Goal: Information Seeking & Learning: Learn about a topic

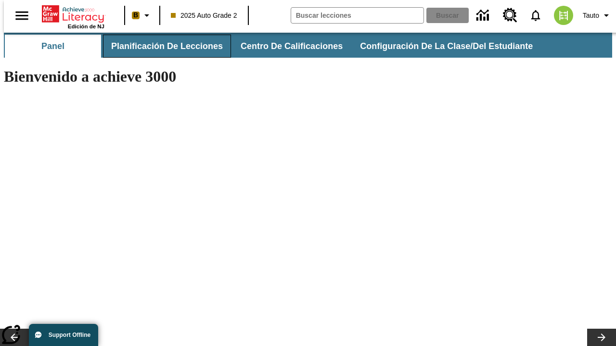
click at [161, 46] on span "Planificación de lecciones" at bounding box center [167, 46] width 112 height 11
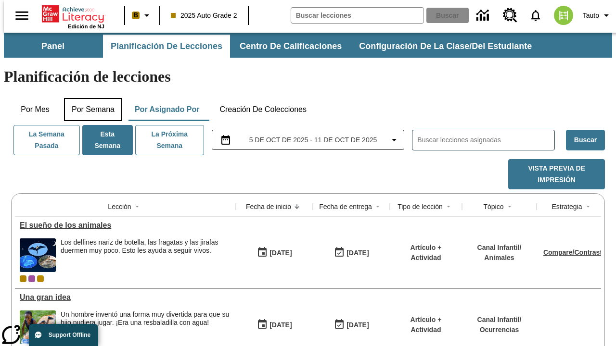
click at [90, 98] on button "Por semana" at bounding box center [93, 109] width 58 height 23
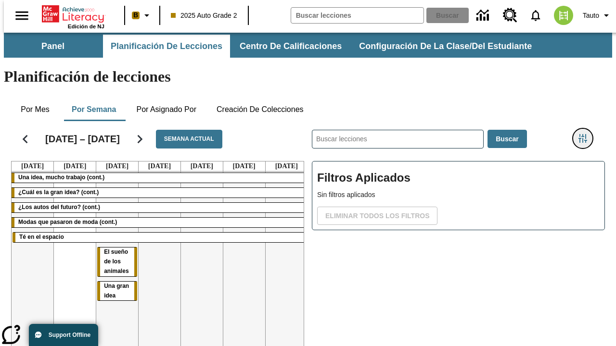
click at [586, 134] on icon "Menú lateral de filtros" at bounding box center [582, 138] width 9 height 9
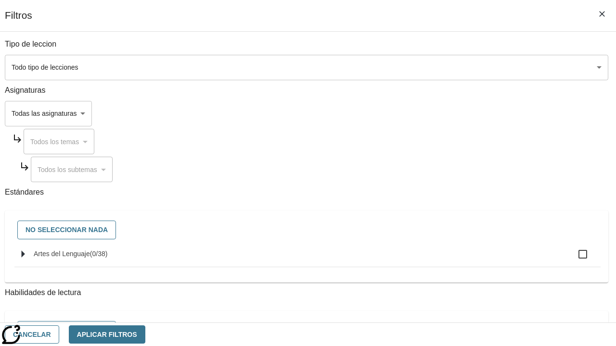
click at [424, 67] on body "[MEDICAL_DATA] al contenido principal Edición de NJ B 2025 Auto Grade 2 Buscar …" at bounding box center [308, 238] width 608 height 411
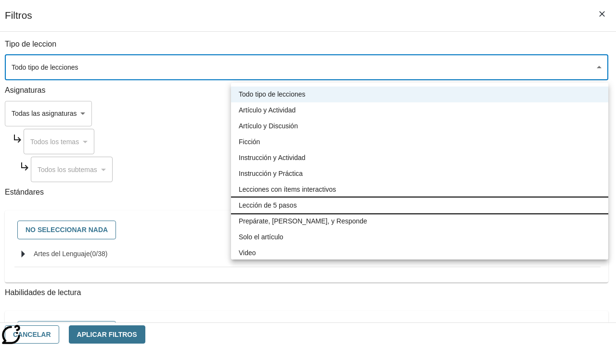
click at [419, 205] on li "Lección de 5 pasos" at bounding box center [419, 206] width 377 height 16
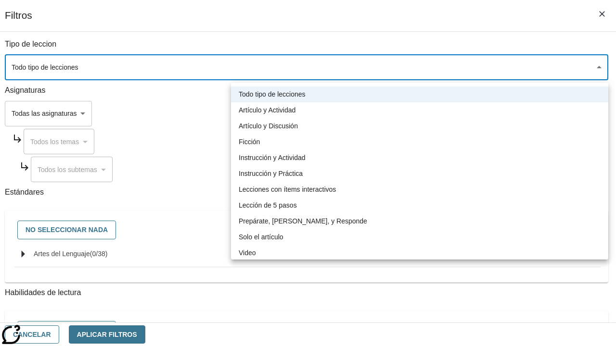
type input "1"
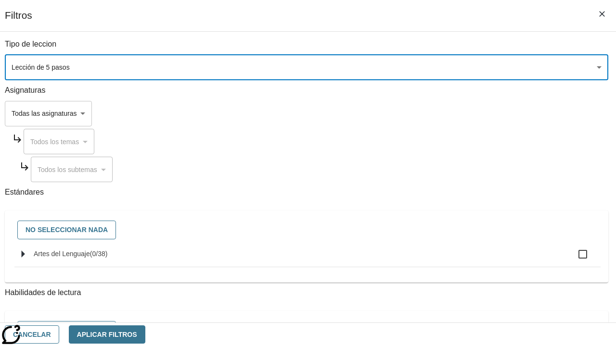
scroll to position [451, 0]
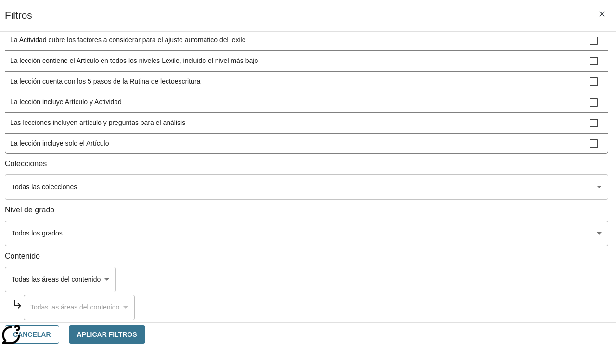
click at [424, 233] on body "[MEDICAL_DATA] al contenido principal Edición de NJ B 2025 Auto Grade 2 Buscar …" at bounding box center [308, 238] width 608 height 411
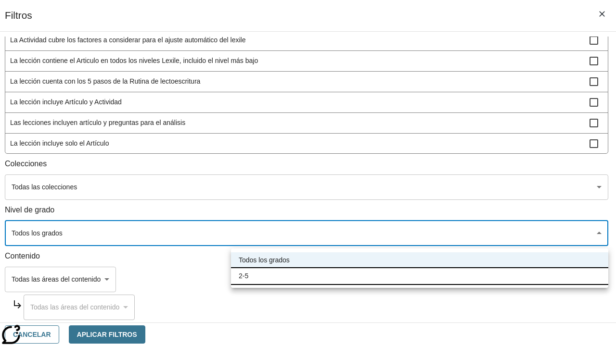
click at [419, 276] on li "2-5" at bounding box center [419, 276] width 377 height 16
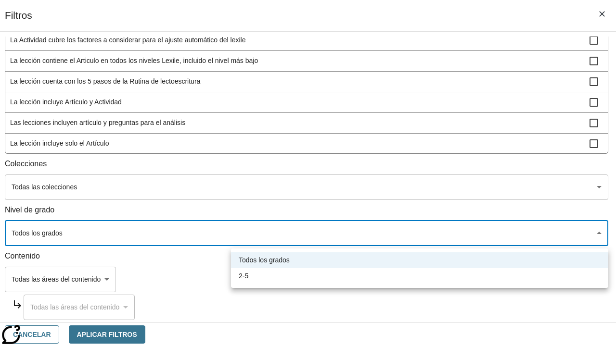
type input "1"
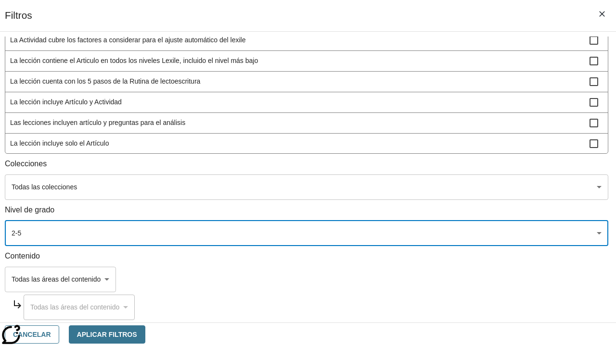
scroll to position [23, 0]
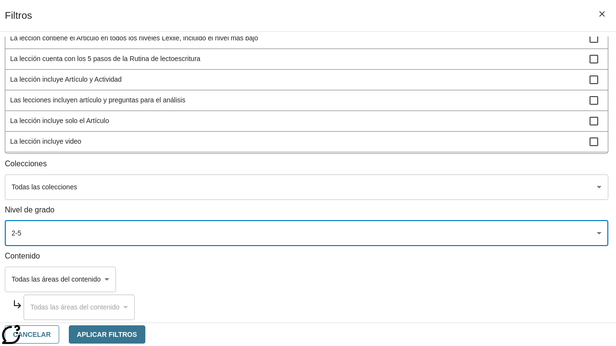
click at [423, 147] on span "La lección incluye video" at bounding box center [299, 142] width 579 height 10
checkbox input "true"
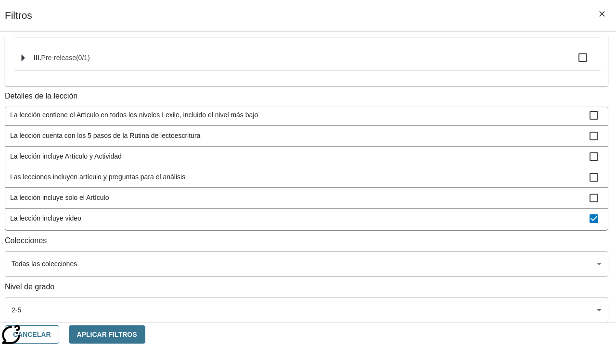
scroll to position [74, 0]
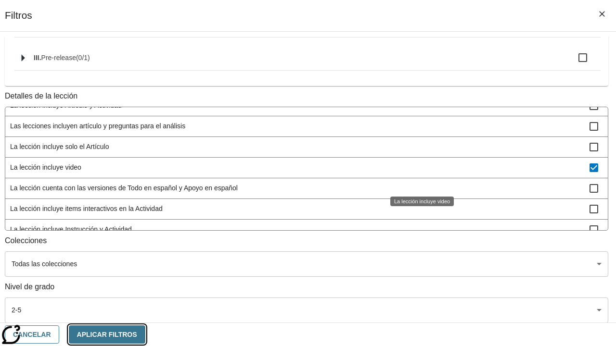
click at [145, 334] on button "Aplicar Filtros" at bounding box center [107, 335] width 76 height 19
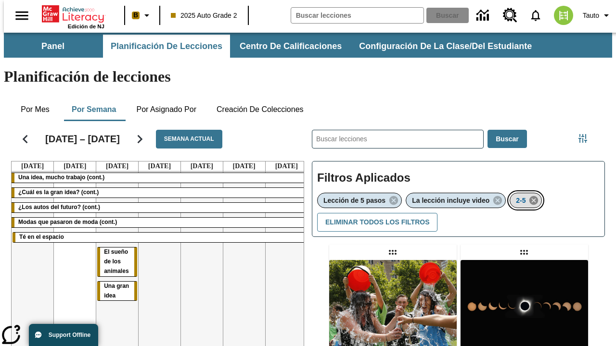
click at [535, 195] on icon "Eliminar 2-5 el ítem seleccionado del filtro" at bounding box center [533, 200] width 11 height 11
click at [586, 134] on icon "Menú lateral de filtros" at bounding box center [582, 138] width 9 height 9
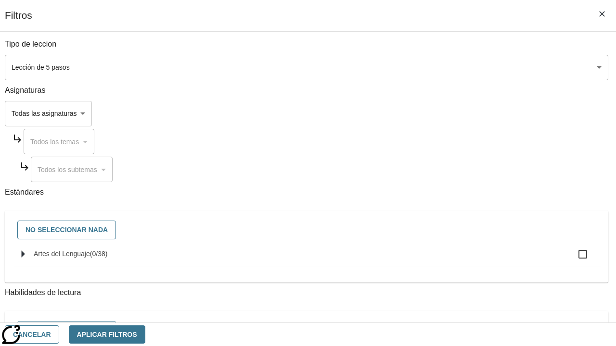
click at [90, 258] on span "Artes del Lenguaje" at bounding box center [62, 254] width 56 height 8
click at [572, 259] on input "Artes del Lenguaje ( 0 / 38 )" at bounding box center [582, 254] width 20 height 20
checkbox input "true"
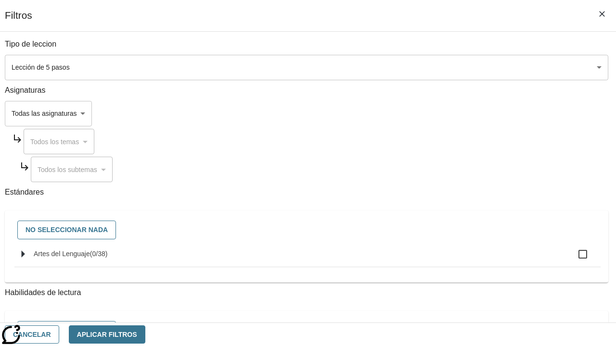
checkbox input "true"
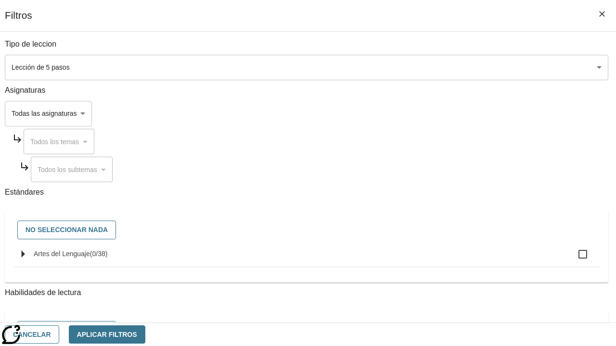
checkbox input "true"
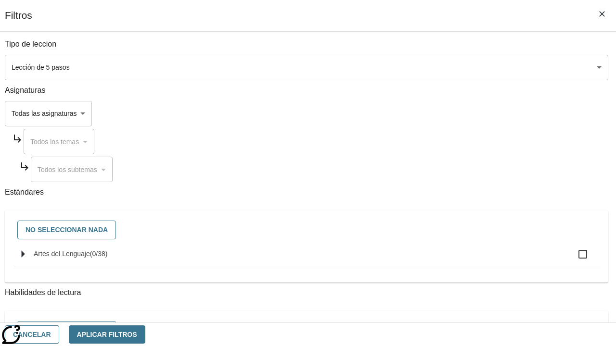
checkbox input "true"
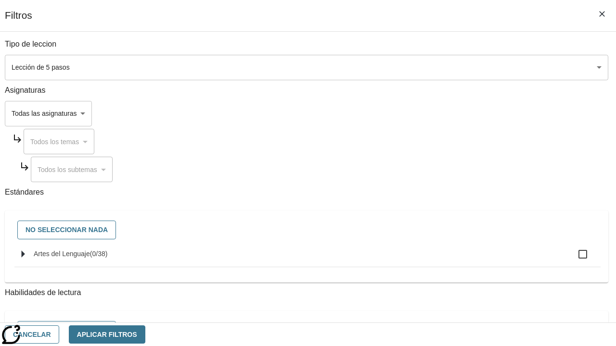
checkbox input "true"
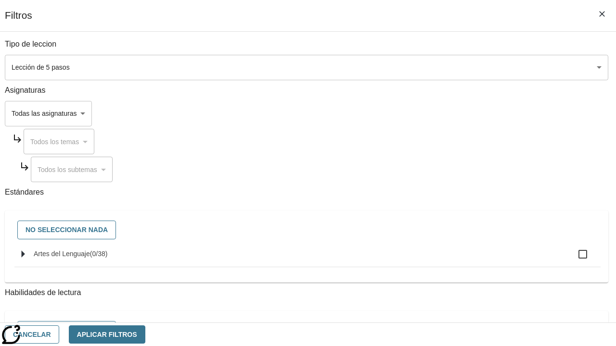
checkbox input "true"
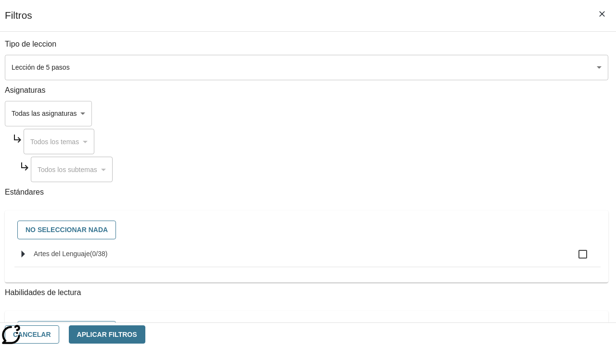
checkbox input "true"
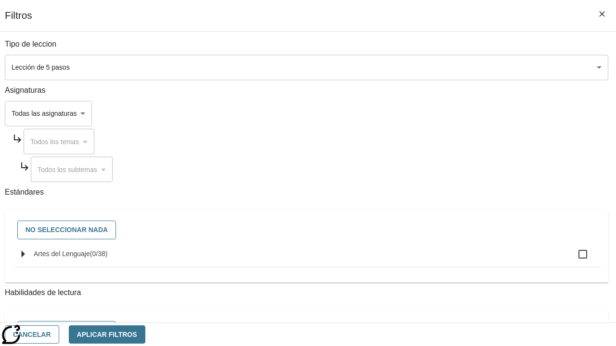
checkbox input "true"
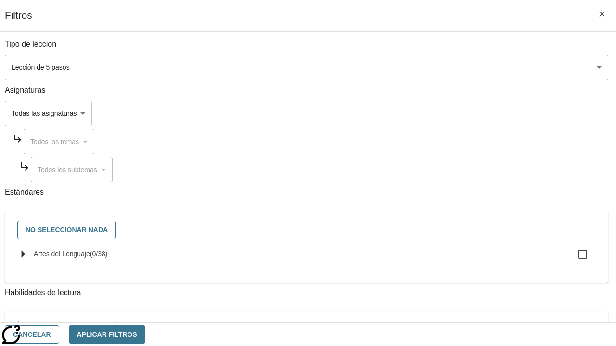
checkbox input "true"
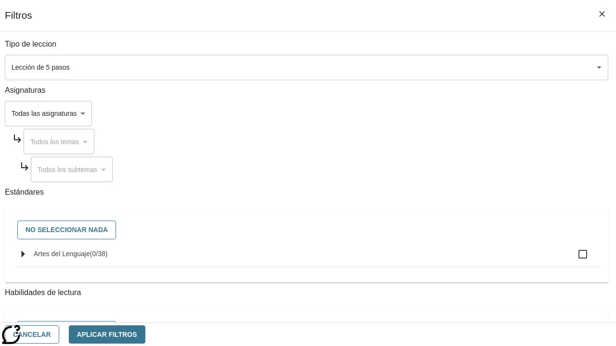
checkbox input "true"
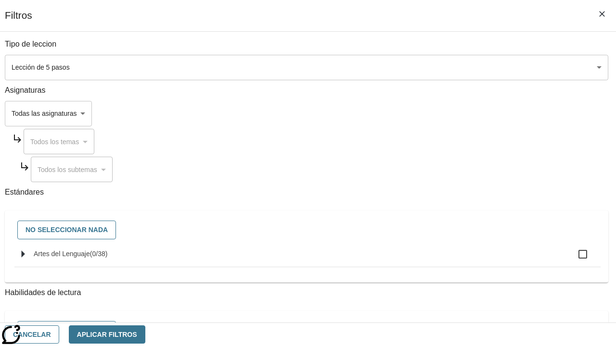
checkbox input "true"
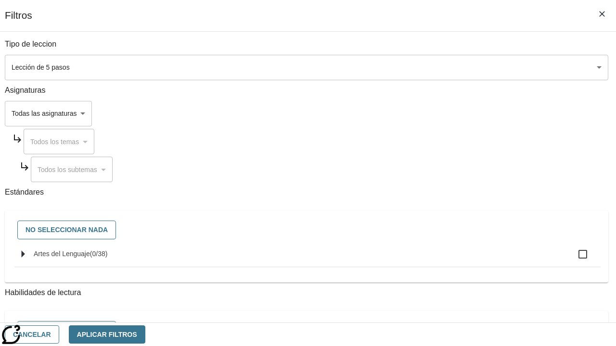
checkbox input "true"
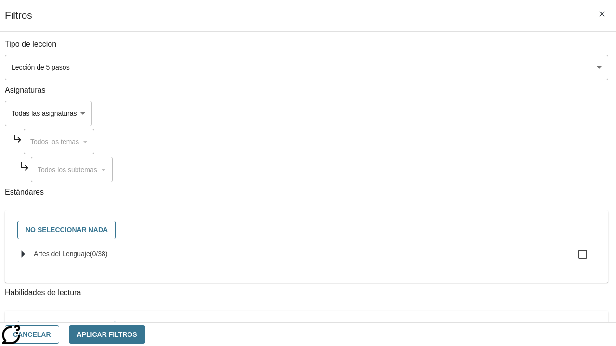
checkbox input "true"
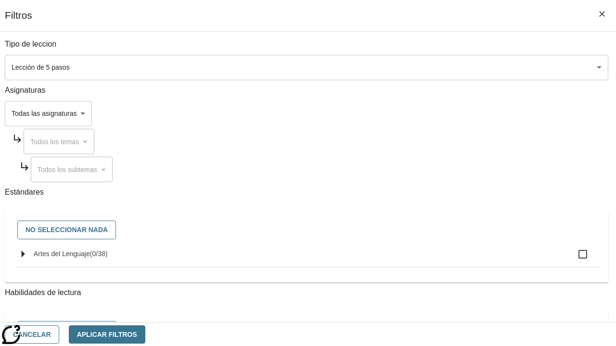
checkbox input "true"
click at [145, 334] on button "Aplicar Filtros" at bounding box center [107, 335] width 76 height 19
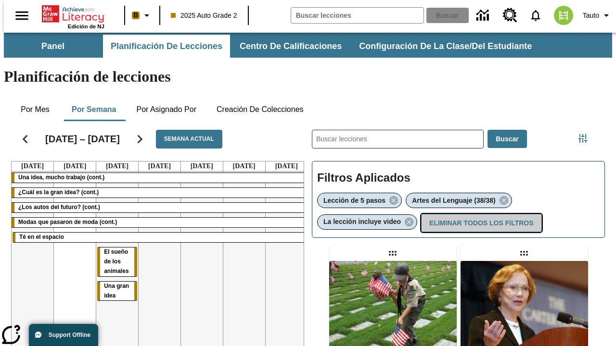
click at [480, 214] on button "Eliminar todos los filtros" at bounding box center [481, 223] width 120 height 19
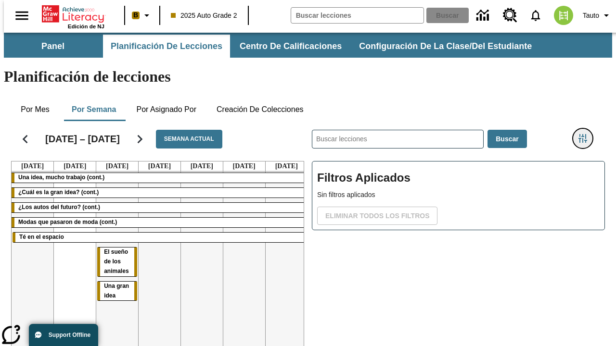
click at [586, 134] on icon "Menú lateral de filtros" at bounding box center [582, 138] width 9 height 9
